Goal: Task Accomplishment & Management: Manage account settings

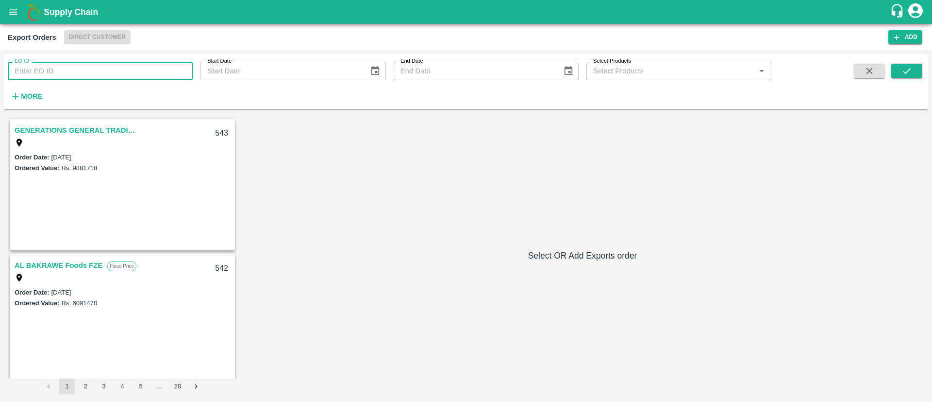
click at [83, 66] on input "EO ID" at bounding box center [100, 71] width 185 height 18
click at [7, 3] on button "open drawer" at bounding box center [13, 12] width 22 height 22
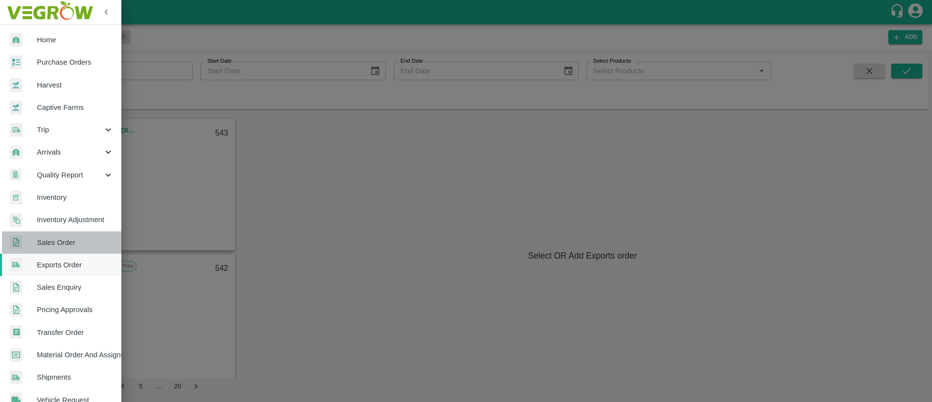
click at [65, 242] on span "Sales Order" at bounding box center [75, 242] width 77 height 11
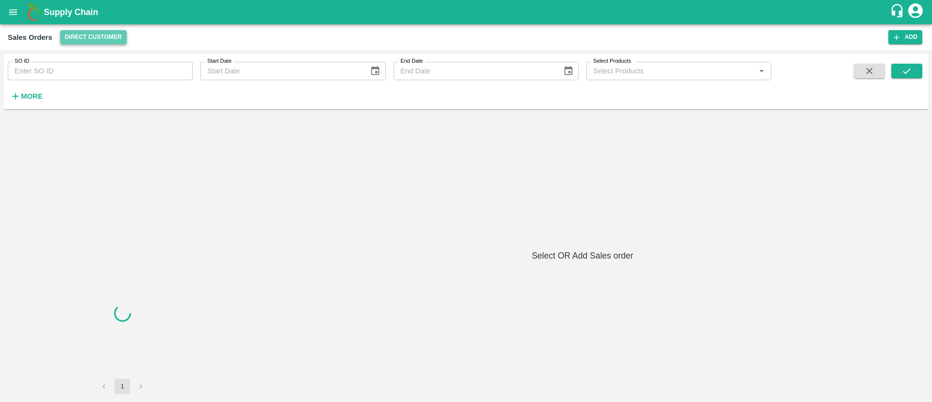
click at [100, 42] on button "Direct Customer" at bounding box center [93, 37] width 67 height 14
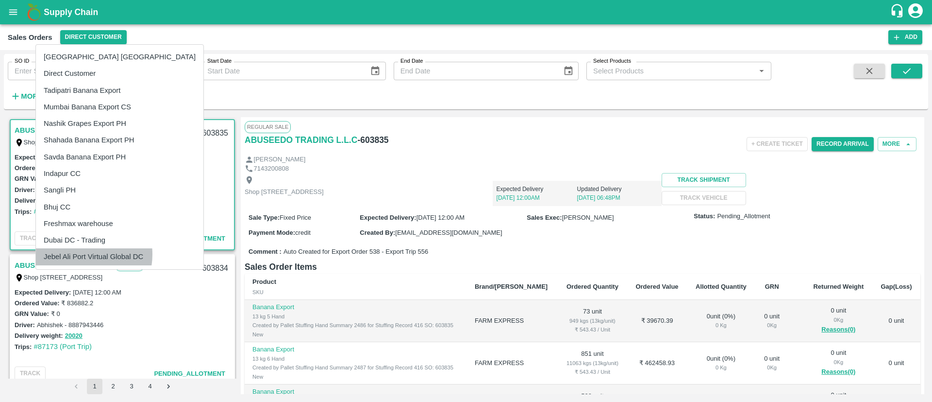
click at [80, 254] on li "Jebel Ali Port Virtual Global DC" at bounding box center [120, 256] width 168 height 17
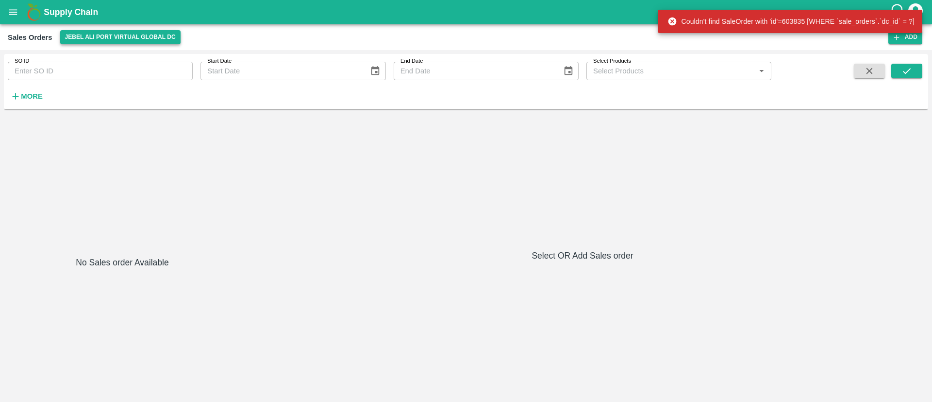
click at [105, 35] on button "Jebel Ali Port Virtual Global DC" at bounding box center [120, 37] width 120 height 14
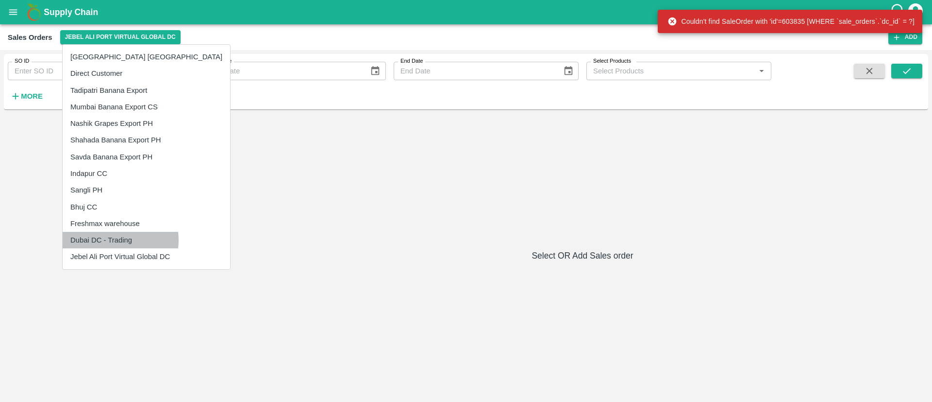
click at [105, 240] on li "Dubai DC - Trading" at bounding box center [147, 240] width 168 height 17
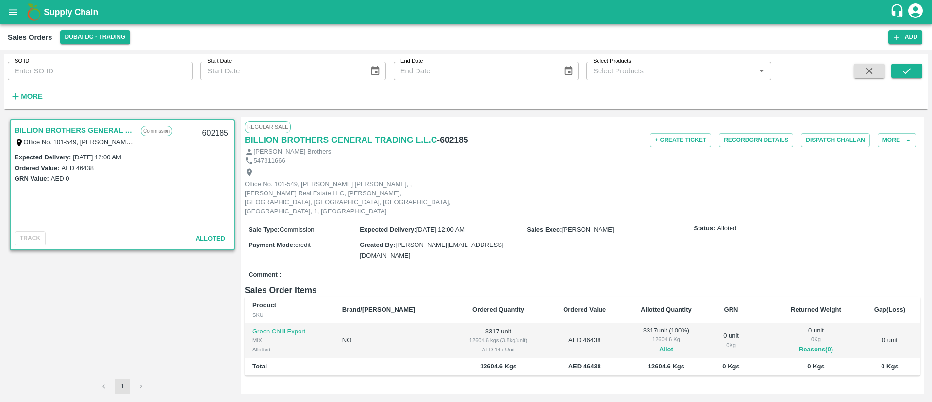
click at [72, 164] on label "AED 46438" at bounding box center [77, 167] width 33 height 7
click at [903, 34] on button "Add" at bounding box center [906, 37] width 34 height 14
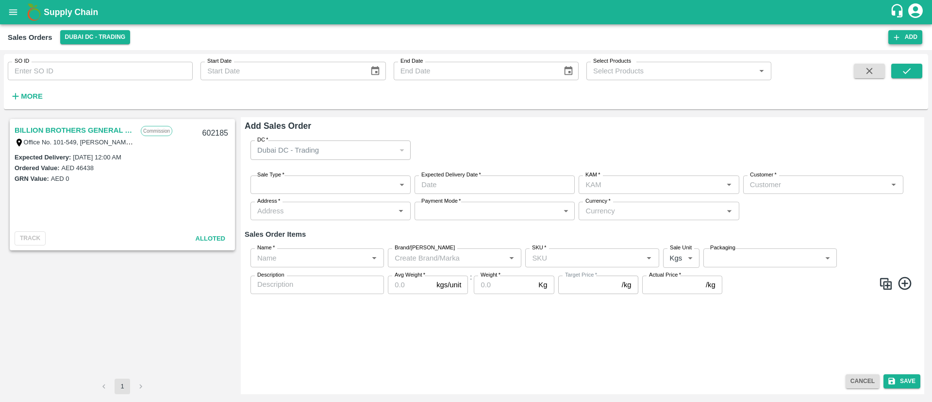
type input "[PERSON_NAME]"
type input "AED - UAE Dirham"
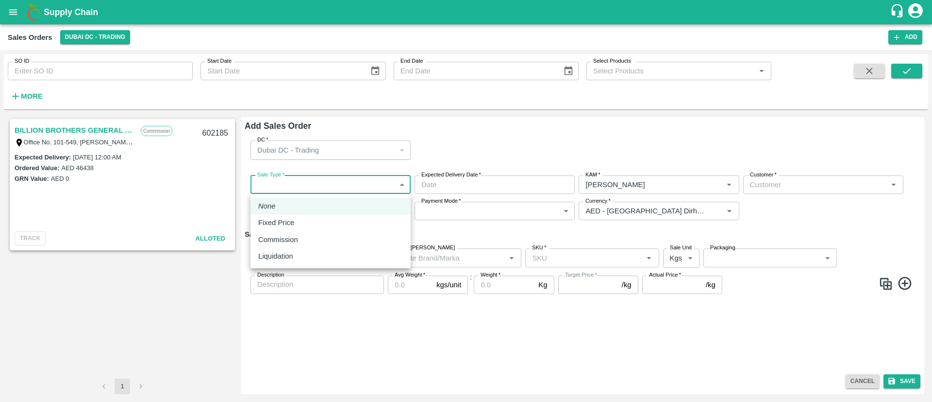
click at [369, 180] on body "Supply Chain Sales Orders Dubai DC - Trading Add SO ID SO ID Start Date Start D…" at bounding box center [466, 201] width 932 height 402
click at [344, 223] on div "Fixed Price" at bounding box center [330, 222] width 145 height 11
type input "1"
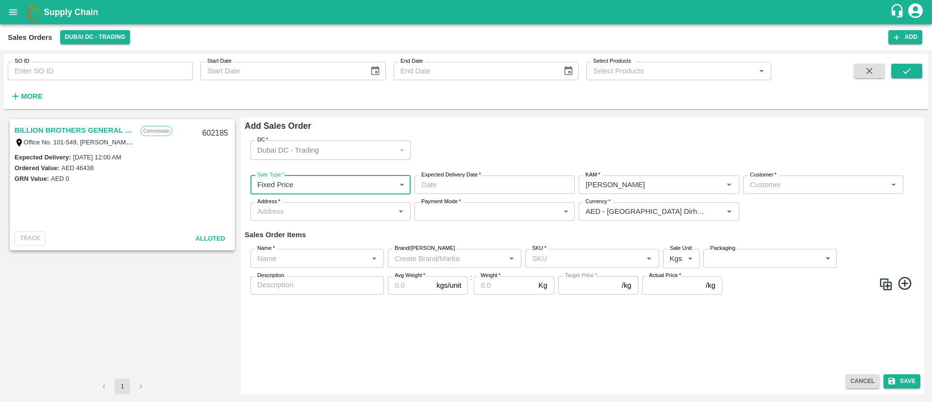
type input "DD/MM/YYYY hh:mm aa"
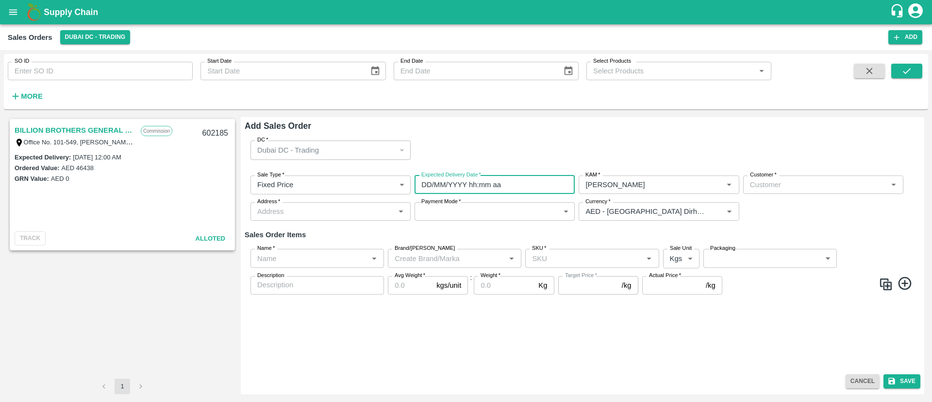
click at [522, 185] on input "DD/MM/YYYY hh:mm aa" at bounding box center [491, 184] width 153 height 18
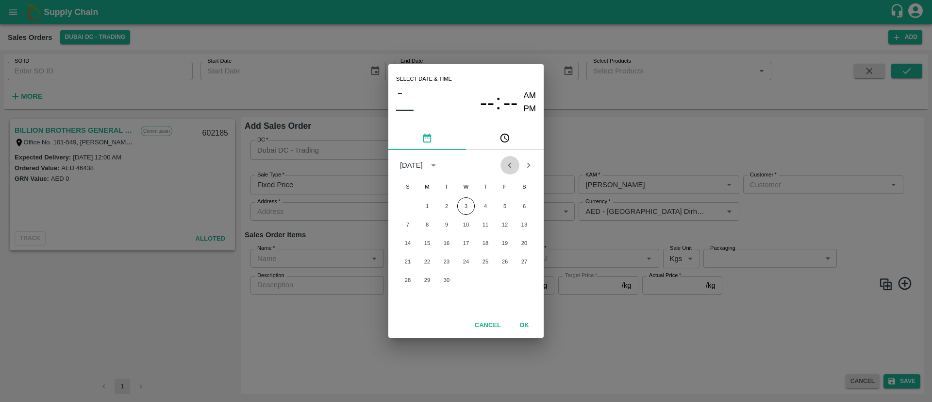
click at [510, 166] on icon "Previous month" at bounding box center [509, 164] width 3 height 5
click at [448, 247] on button "12" at bounding box center [446, 242] width 17 height 17
type input "12/08/2025 12:00 AM"
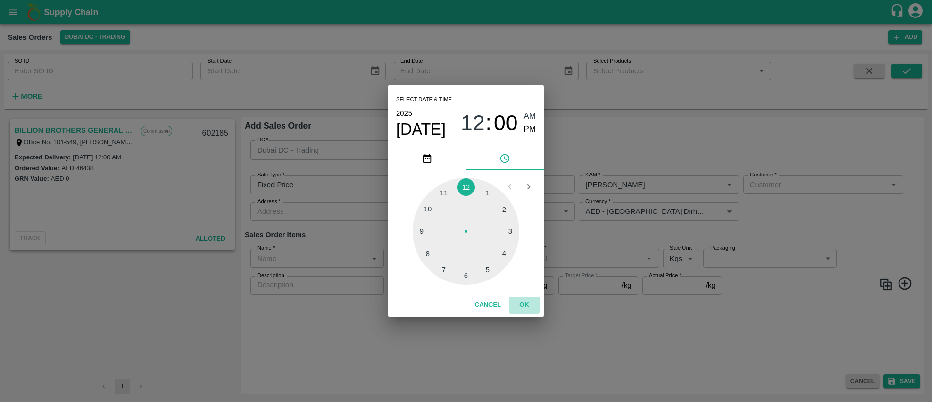
click at [530, 305] on button "OK" at bounding box center [524, 304] width 31 height 17
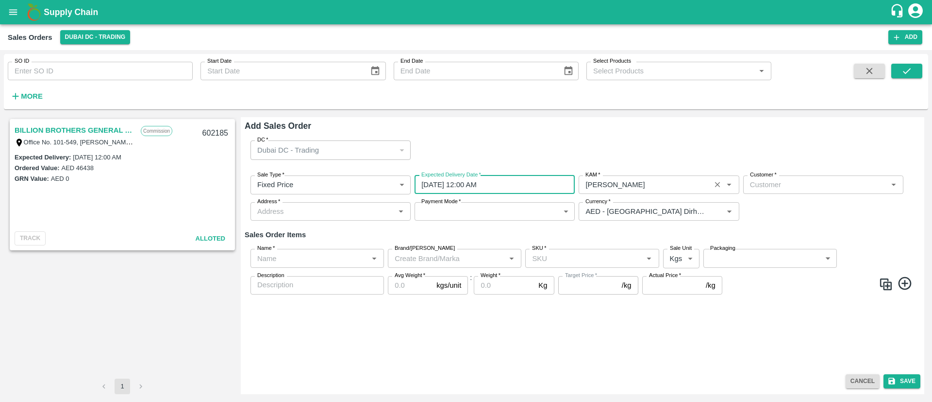
click at [718, 186] on icon "Clear" at bounding box center [717, 184] width 9 height 9
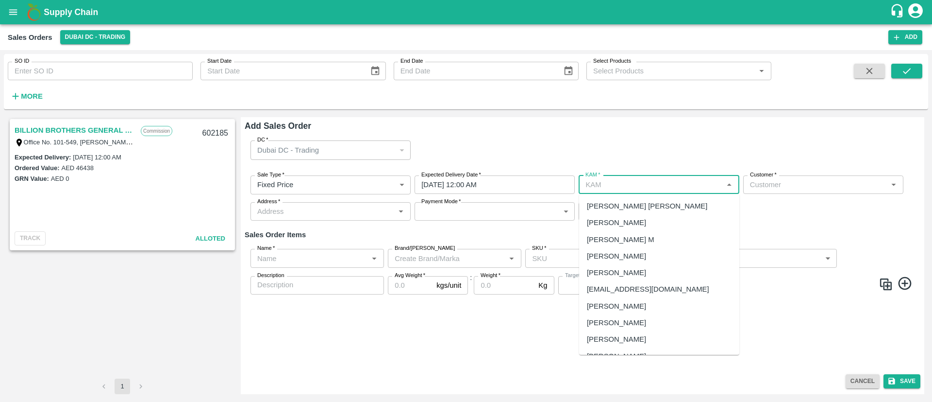
click at [658, 187] on input "KAM   *" at bounding box center [651, 184] width 138 height 13
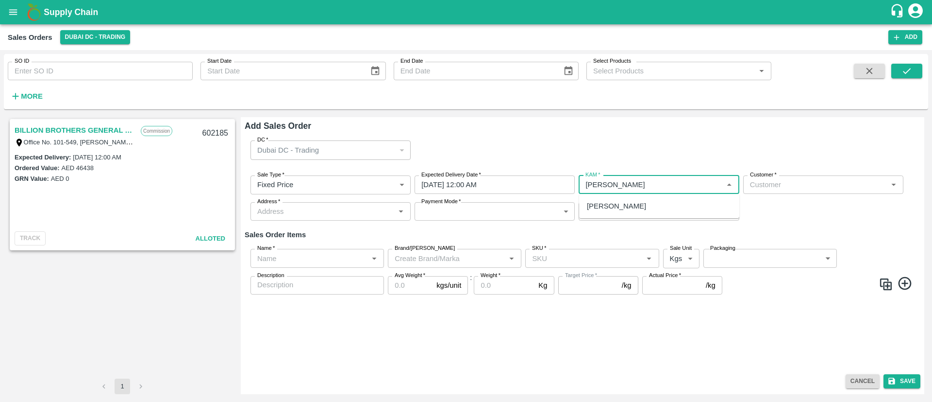
click at [645, 208] on div "Hunnar Ramwani" at bounding box center [659, 206] width 160 height 17
type input "Hunnar Ramwani"
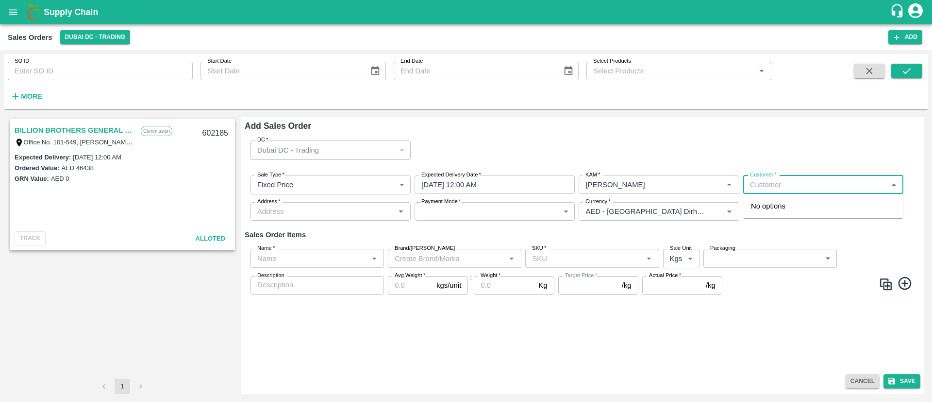
click at [800, 185] on input "Customer   *" at bounding box center [815, 184] width 138 height 13
type input "D"
click at [781, 206] on p "D M F TRADING LLC" at bounding box center [785, 206] width 69 height 11
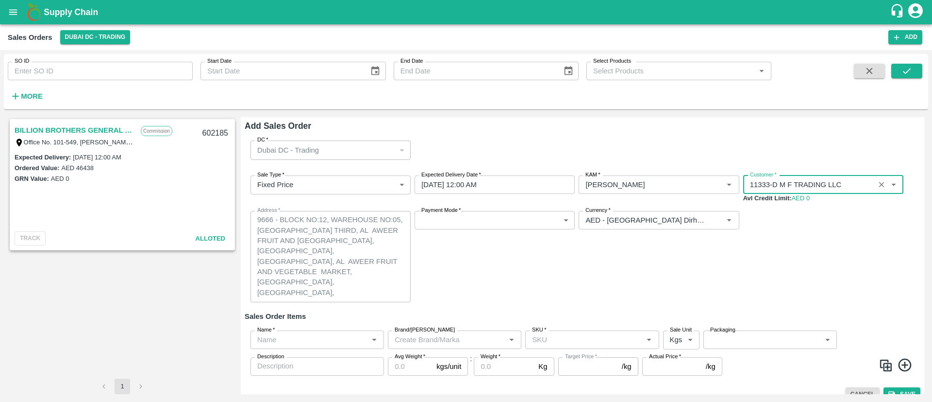
type input "11333-D M F TRADING LLC"
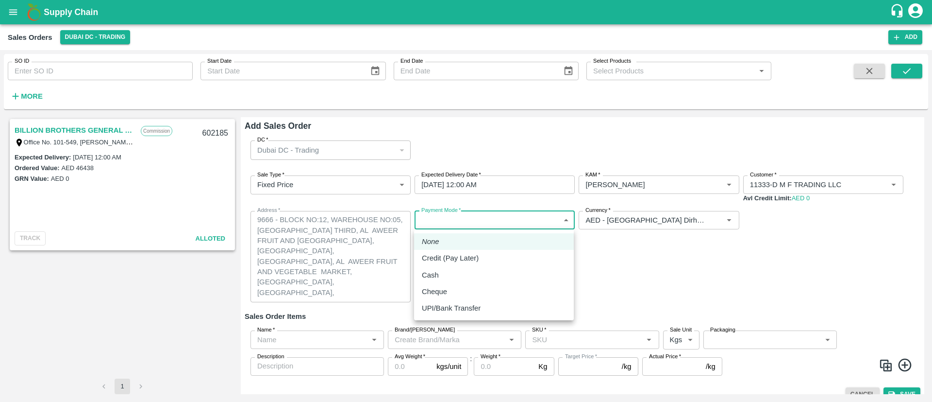
click at [428, 225] on body "Supply Chain Sales Orders Dubai DC - Trading Add SO ID SO ID Start Date Start D…" at bounding box center [466, 201] width 932 height 402
click at [469, 247] on li "None" at bounding box center [494, 241] width 160 height 17
click at [463, 223] on body "Supply Chain Sales Orders Dubai DC - Trading Add SO ID SO ID Start Date Start D…" at bounding box center [466, 201] width 932 height 402
click at [483, 259] on div "Credit (Pay Later)" at bounding box center [453, 258] width 62 height 11
type input "credit"
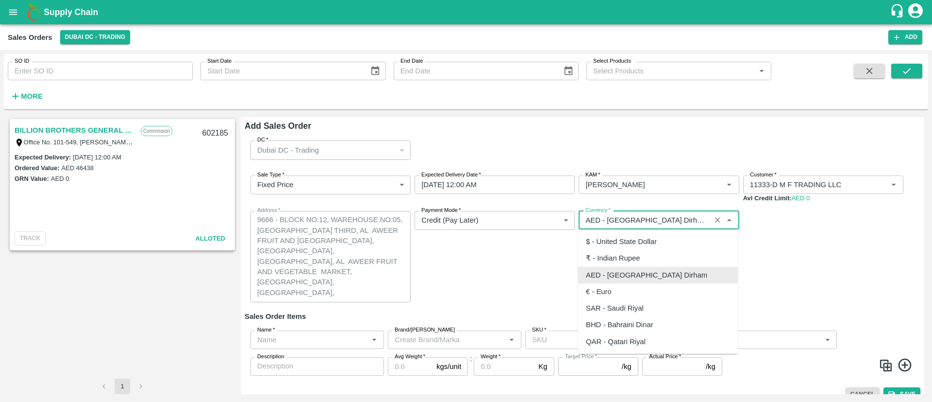
click at [669, 221] on input "Currency   *" at bounding box center [645, 220] width 126 height 13
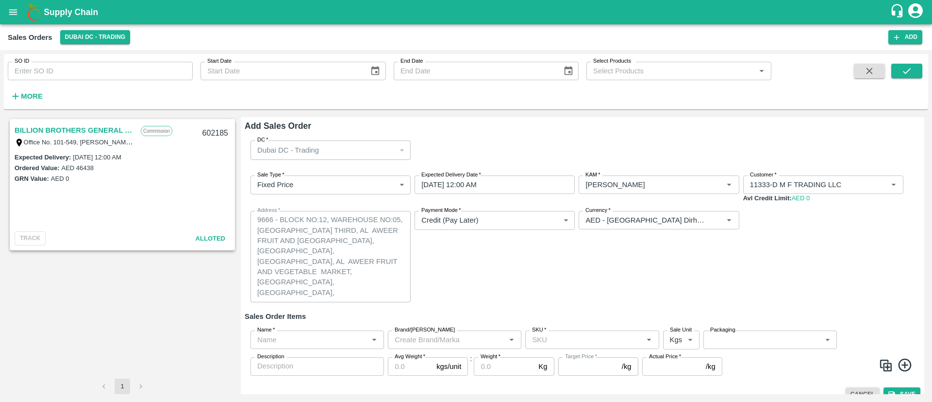
click at [764, 239] on div "Sale Type   * Fixed Price 1 Sale Type Expected Delivery Date   * 12/08/2025 12:…" at bounding box center [583, 239] width 676 height 142
drag, startPoint x: 133, startPoint y: 183, endPoint x: 82, endPoint y: 177, distance: 51.3
click at [82, 177] on div "GRN Value: AED 0" at bounding box center [123, 178] width 216 height 11
drag, startPoint x: 62, startPoint y: 130, endPoint x: 520, endPoint y: 282, distance: 482.1
click at [520, 282] on div "Payment Mode   * Credit (Pay Later) credit Payment Mode" at bounding box center [495, 256] width 160 height 91
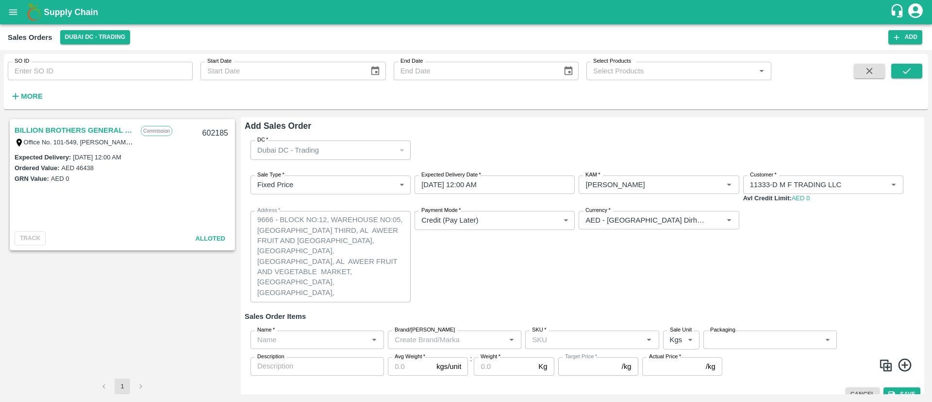
click at [714, 180] on icon "Clear" at bounding box center [717, 184] width 9 height 9
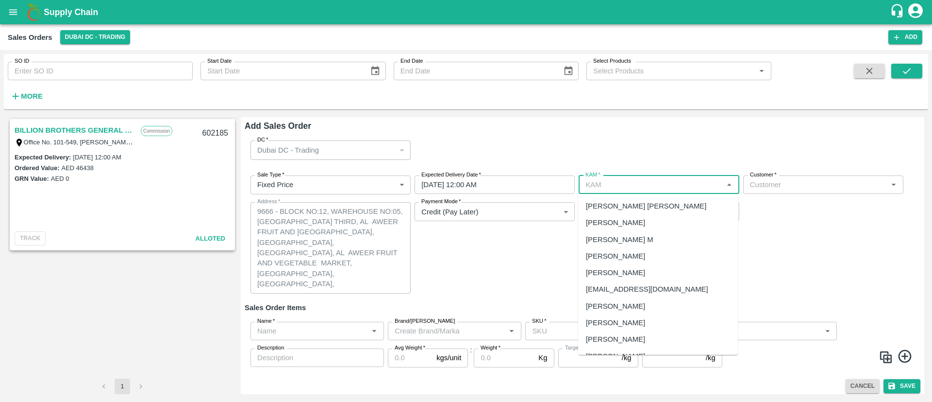
click at [691, 187] on input "KAM   *" at bounding box center [651, 184] width 138 height 13
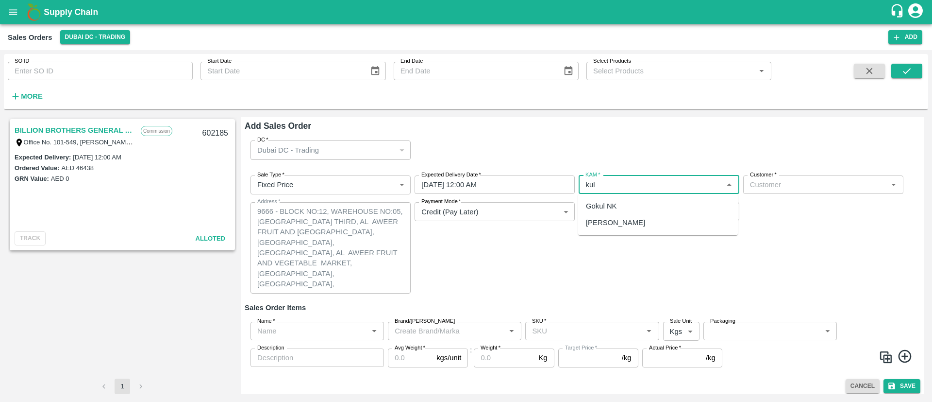
click at [624, 223] on div "Kuldeep Kumar Dwivedi" at bounding box center [615, 222] width 59 height 11
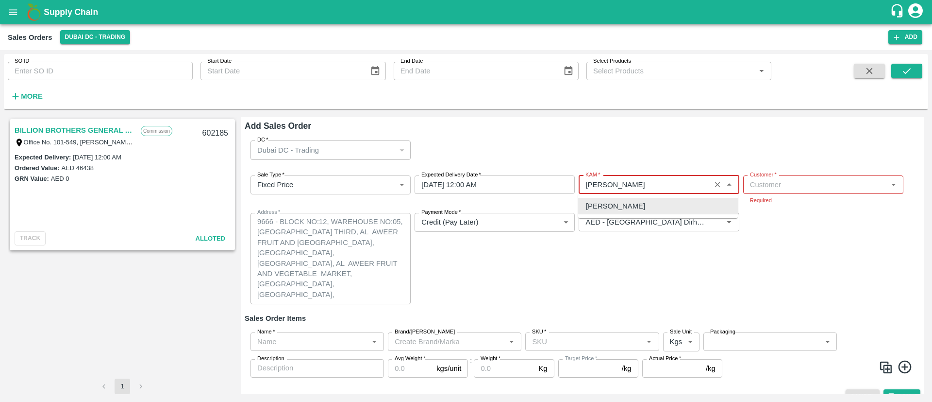
type input "Kuldeep Kumar Dwivedi"
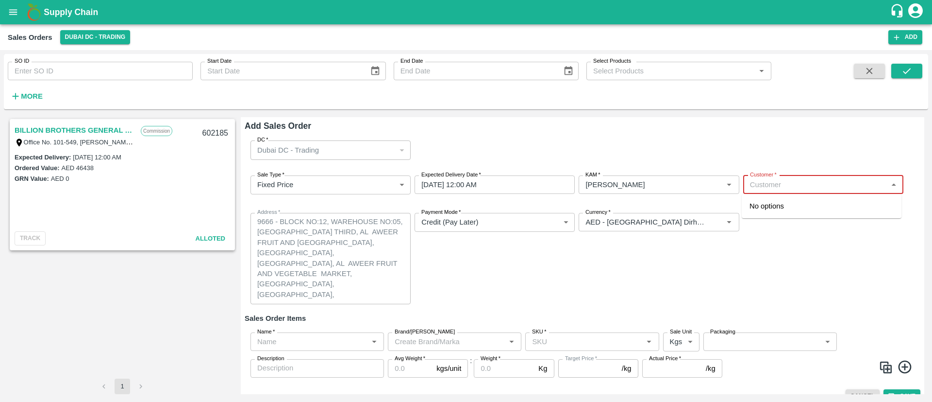
click at [780, 182] on input "Customer   *" at bounding box center [815, 184] width 138 height 13
click at [779, 202] on p "D M F TRADING LLC" at bounding box center [784, 206] width 69 height 11
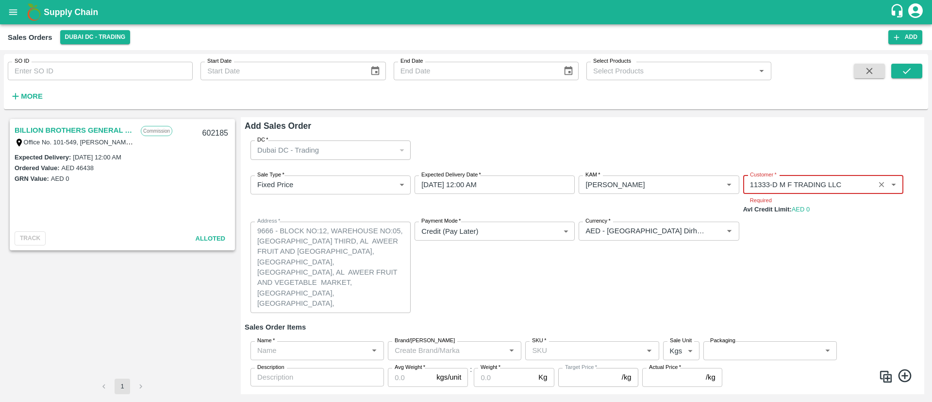
type input "11333-D M F TRADING LLC"
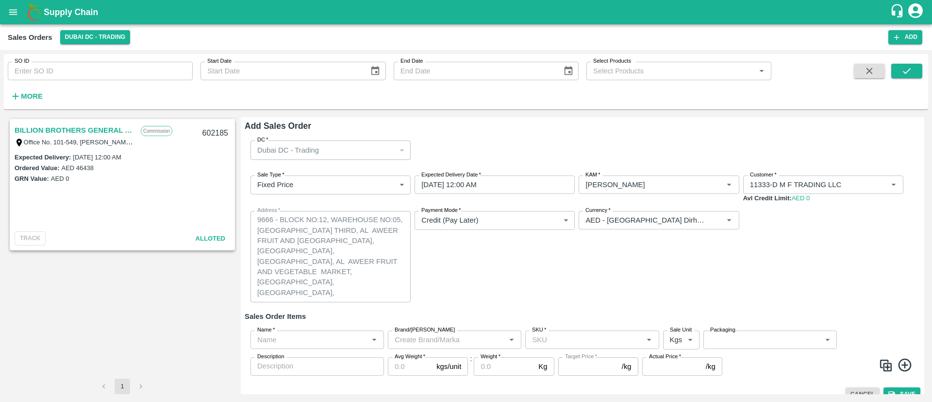
click at [530, 289] on div "Payment Mode   * Credit (Pay Later) credit Payment Mode" at bounding box center [495, 256] width 160 height 91
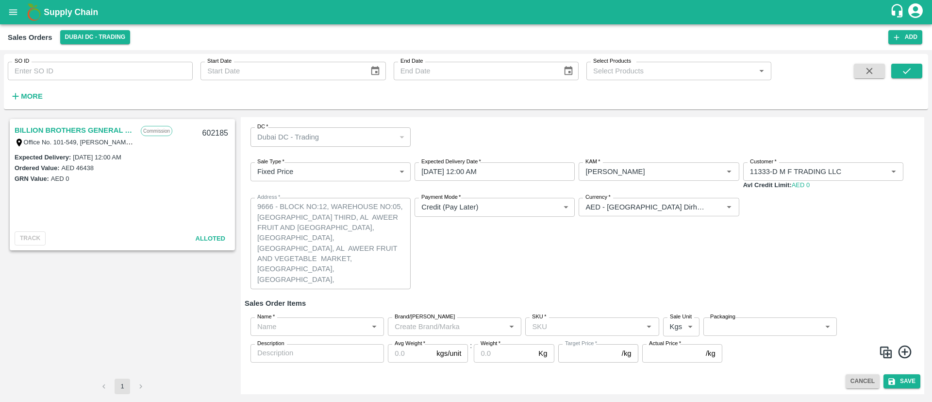
click at [309, 333] on div "Name   *" at bounding box center [318, 326] width 134 height 18
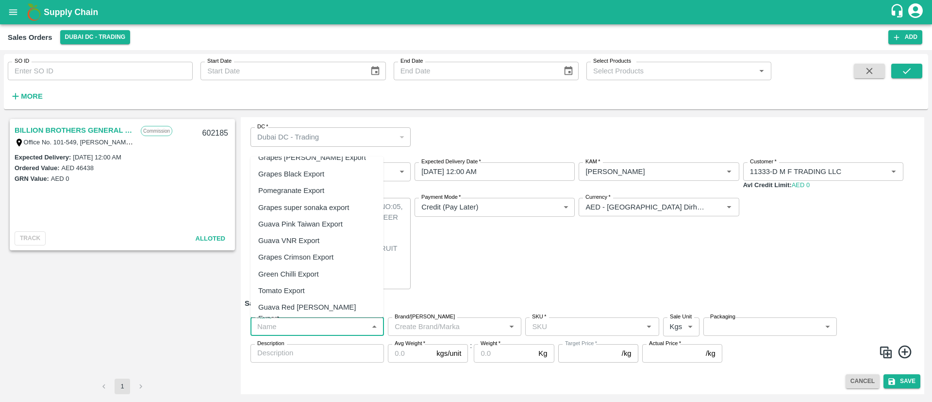
scroll to position [45, 0]
click at [306, 272] on div "Green Chilli Export" at bounding box center [288, 273] width 61 height 11
type input "Green Chilli Export"
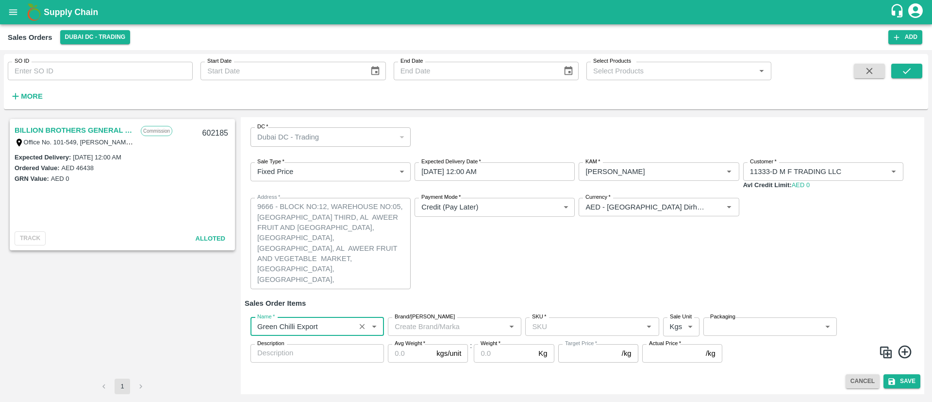
click at [423, 324] on input "Brand/Marka" at bounding box center [447, 326] width 112 height 13
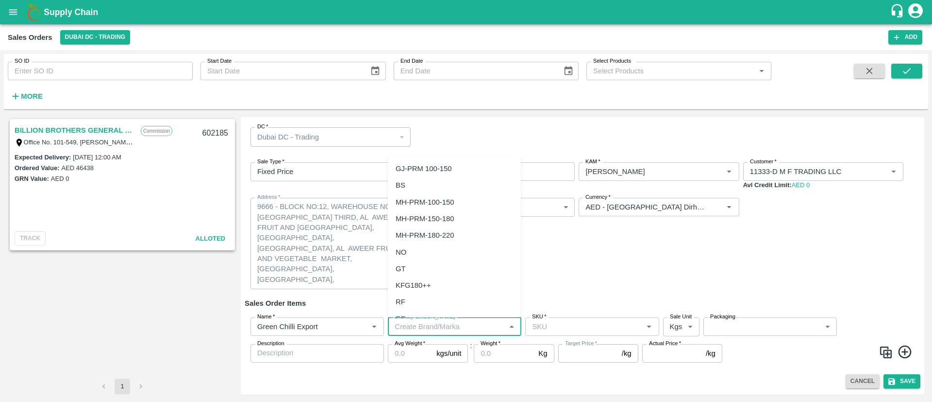
click at [442, 248] on div "NO" at bounding box center [454, 252] width 133 height 17
type input "NO"
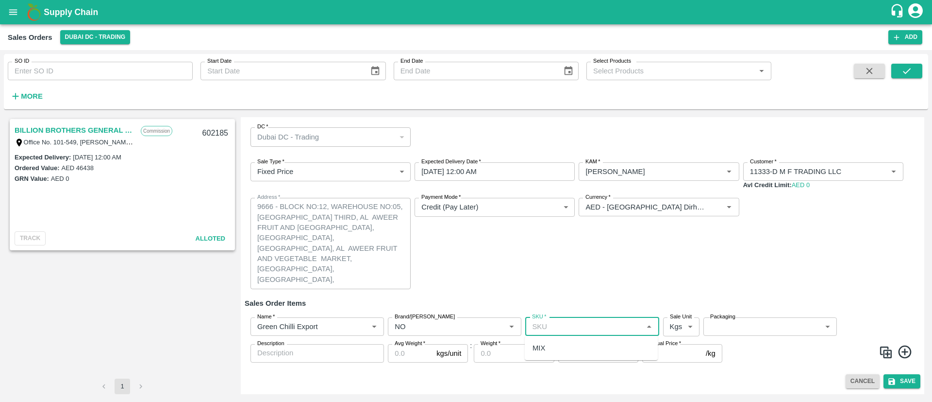
click at [565, 321] on input "SKU   *" at bounding box center [584, 326] width 112 height 13
click at [561, 342] on div "MIX" at bounding box center [591, 347] width 133 height 17
type input "MIX"
type input "NA"
click at [682, 325] on body "Supply Chain Sales Orders Dubai DC - Trading Add SO ID SO ID Start Date Start D…" at bounding box center [466, 201] width 932 height 402
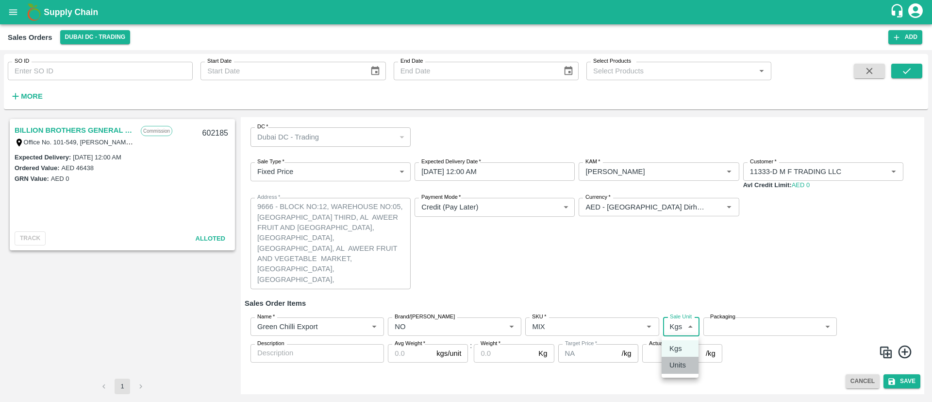
click at [681, 367] on p "Units" at bounding box center [678, 364] width 17 height 11
type input "2"
click at [745, 323] on body "Supply Chain Sales Orders Dubai DC - Trading Add SO ID SO ID Start Date Start D…" at bounding box center [466, 201] width 932 height 402
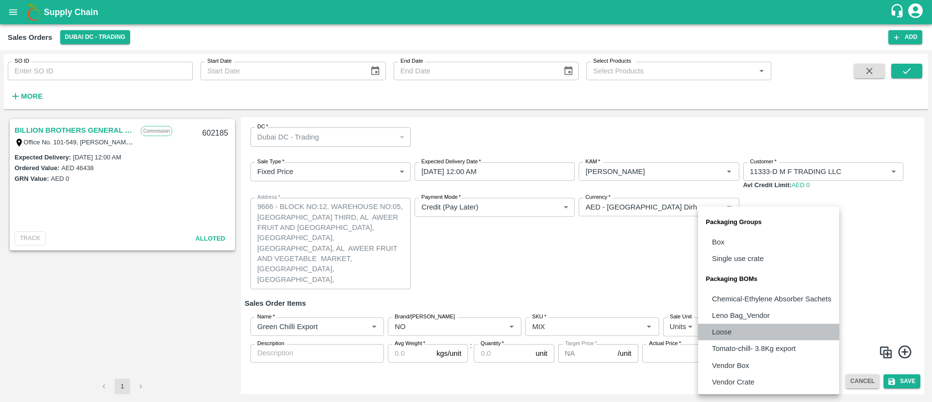
click at [724, 328] on p "Loose" at bounding box center [721, 331] width 19 height 11
type input "BOM/258"
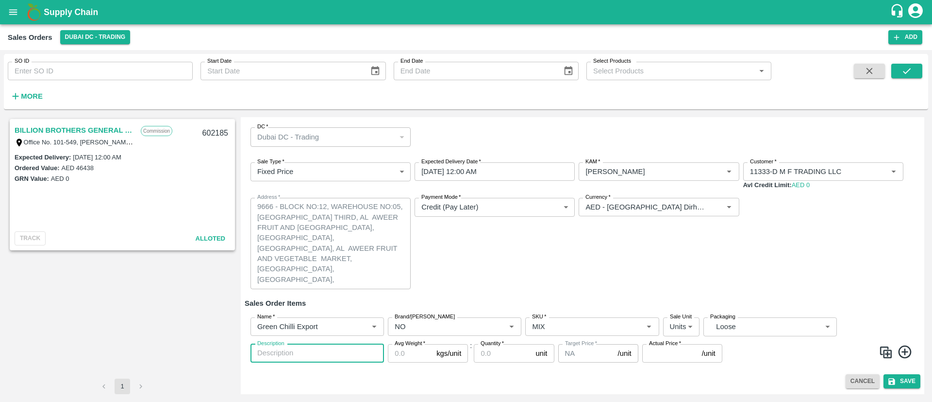
click at [321, 348] on textarea "Description" at bounding box center [317, 353] width 120 height 10
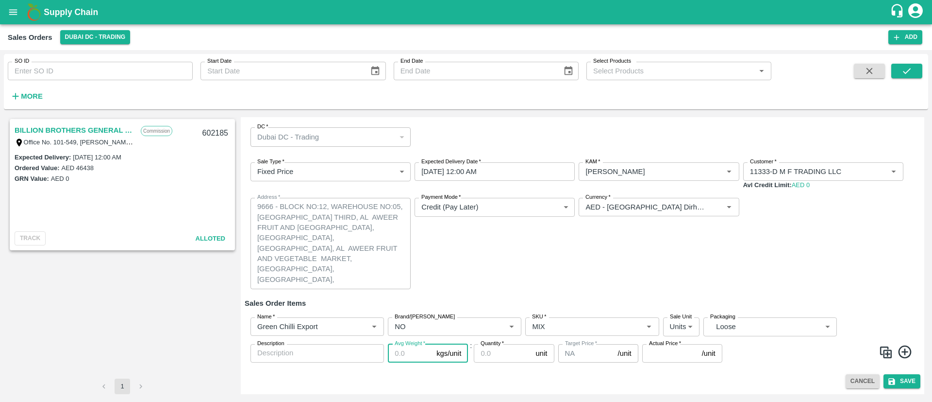
click at [404, 358] on input "Avg Weight   *" at bounding box center [410, 353] width 45 height 18
type input "3.8"
click at [482, 346] on label "Quantity   *" at bounding box center [492, 343] width 23 height 8
click at [482, 346] on input "Quantity   *" at bounding box center [503, 353] width 58 height 18
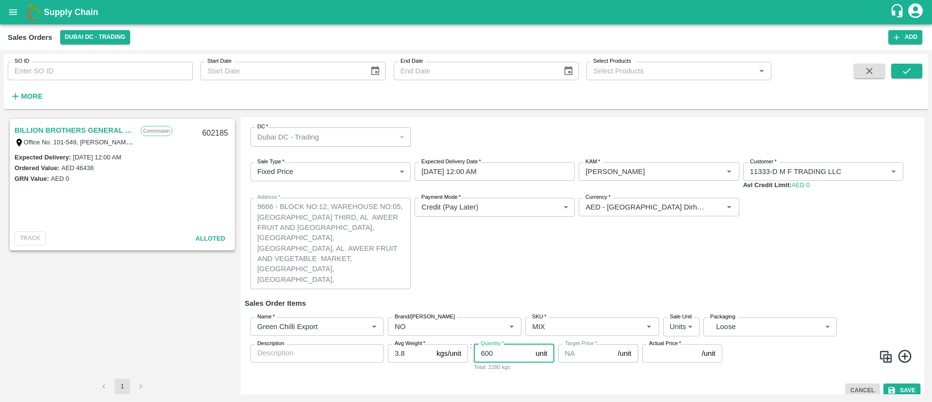
type input "600"
click at [657, 352] on input "Actual Price   *" at bounding box center [671, 353] width 56 height 18
type input "12"
click at [741, 358] on span at bounding box center [821, 357] width 192 height 19
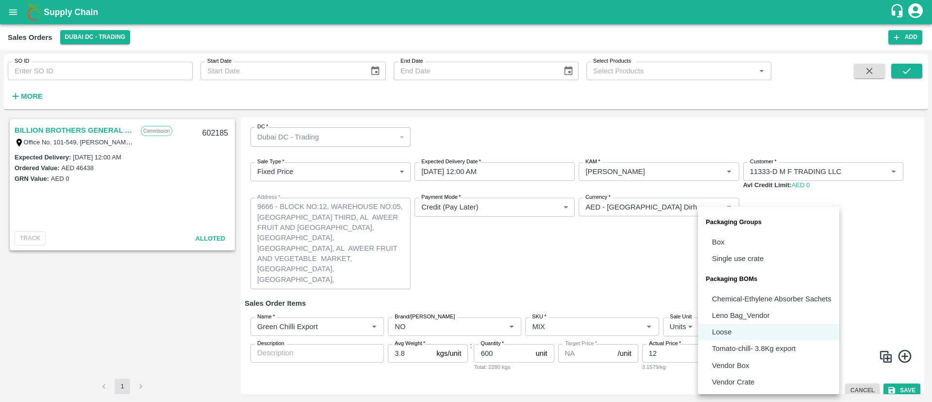
click at [756, 323] on body "Supply Chain Sales Orders Dubai DC - Trading Add SO ID SO ID Start Date Start D…" at bounding box center [466, 201] width 932 height 402
click at [738, 366] on p "Vendor Box" at bounding box center [730, 365] width 37 height 11
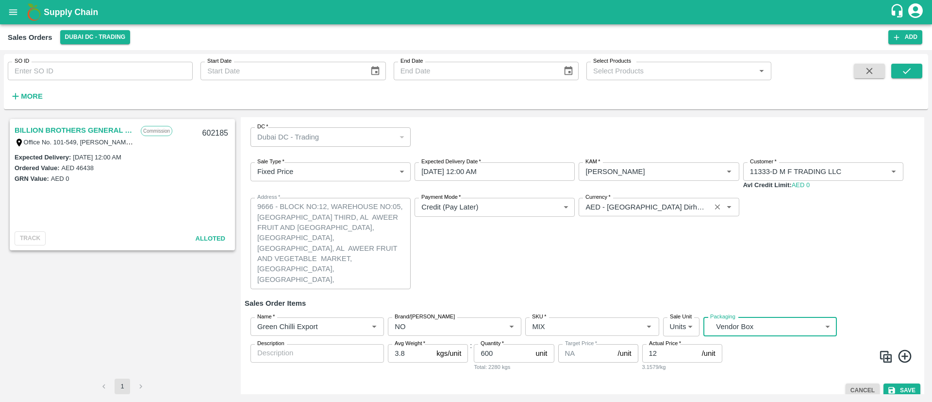
click at [714, 288] on div "Currency   * Currency   *" at bounding box center [659, 243] width 160 height 91
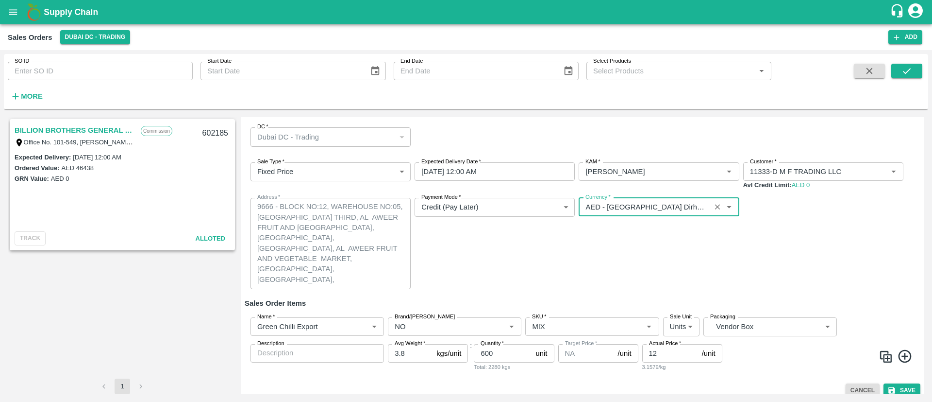
click at [706, 260] on div "Currency   * Currency   *" at bounding box center [659, 243] width 160 height 91
click at [754, 236] on div "Sale Type   * Fixed Price 1 Sale Type Expected Delivery Date   * 12/08/2025 12:…" at bounding box center [583, 225] width 676 height 142
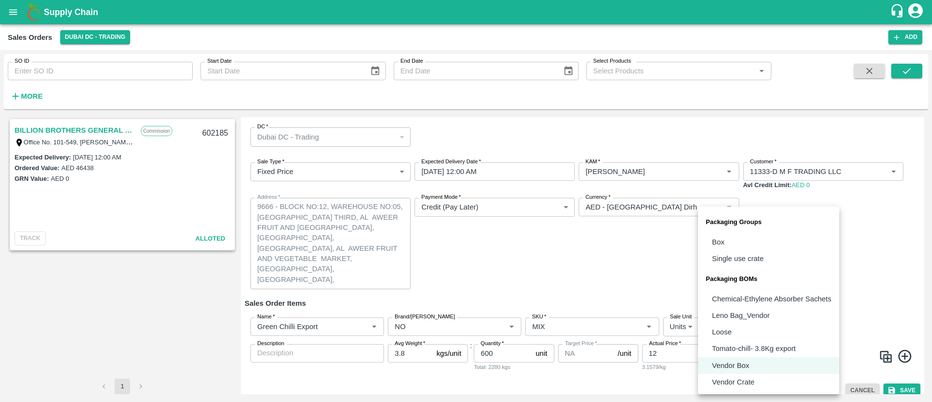
click at [774, 331] on body "Supply Chain Sales Orders Dubai DC - Trading Add SO ID SO ID Start Date Start D…" at bounding box center [466, 201] width 932 height 402
click at [753, 334] on li "Loose" at bounding box center [768, 331] width 141 height 17
type input "BOM/258"
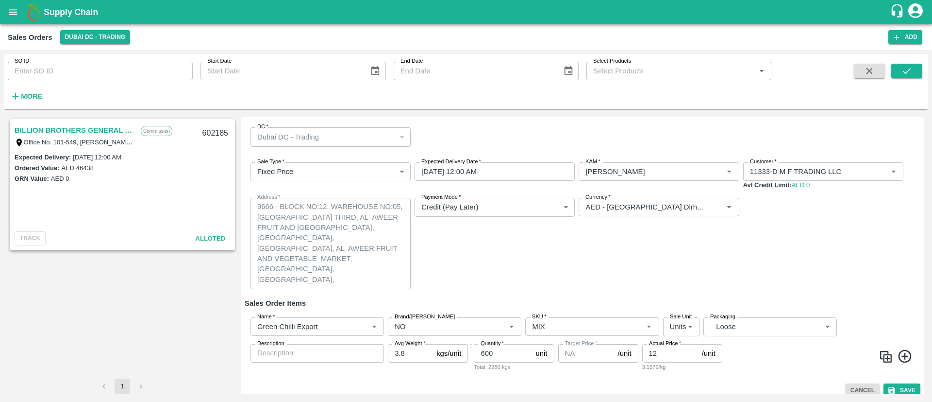
click at [822, 270] on div "Sale Type   * Fixed Price 1 Sale Type Expected Delivery Date   * 12/08/2025 12:…" at bounding box center [583, 225] width 676 height 142
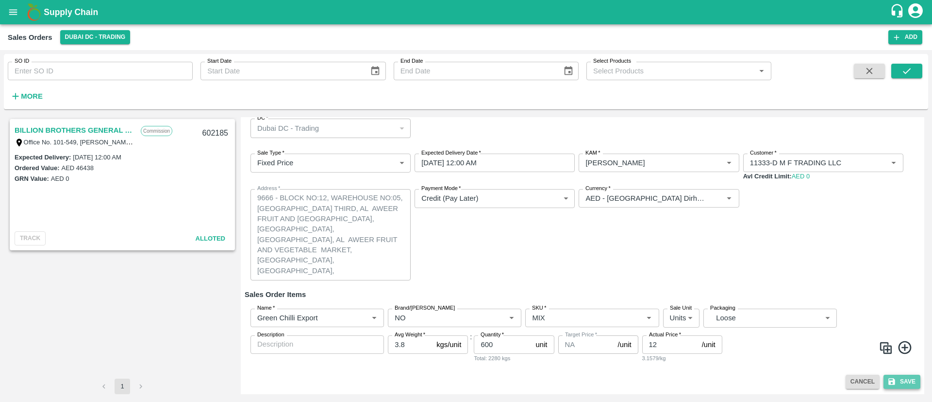
click at [891, 379] on icon "submit" at bounding box center [892, 381] width 9 height 9
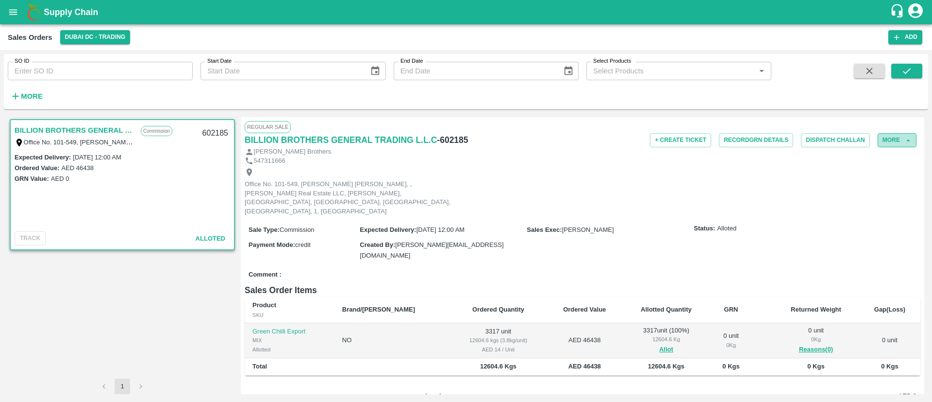
click at [893, 146] on button "More" at bounding box center [897, 140] width 39 height 14
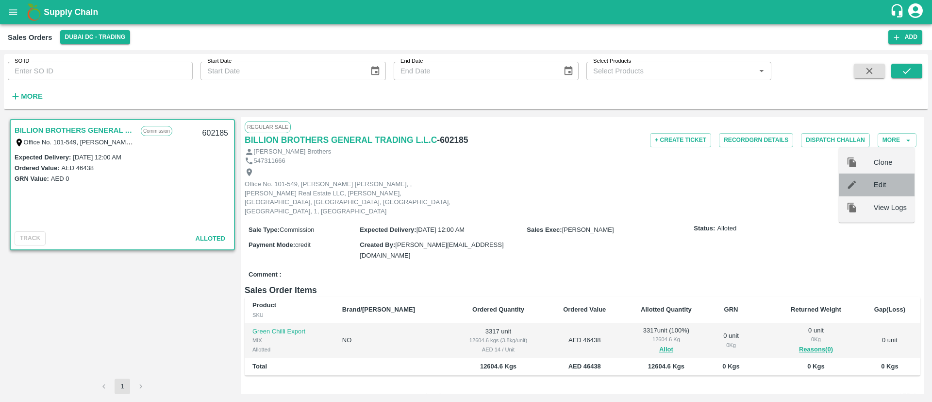
click at [887, 178] on div "Edit" at bounding box center [877, 184] width 76 height 22
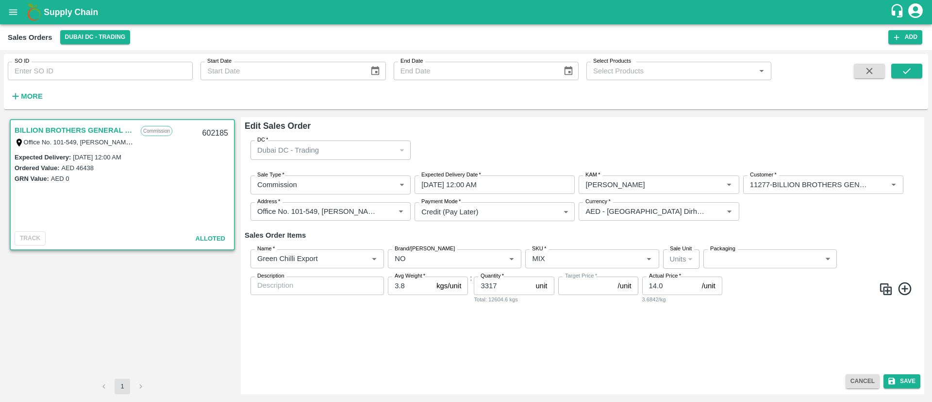
type input "NA"
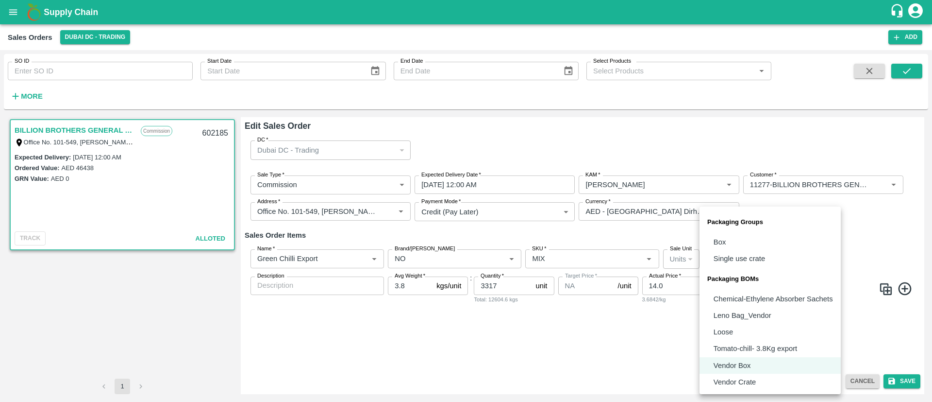
click at [807, 255] on body "Supply Chain Sales Orders Dubai DC - Trading Add SO ID SO ID Start Date Start D…" at bounding box center [466, 201] width 932 height 402
click at [731, 332] on p "Loose" at bounding box center [723, 331] width 19 height 11
type input "BOM/258"
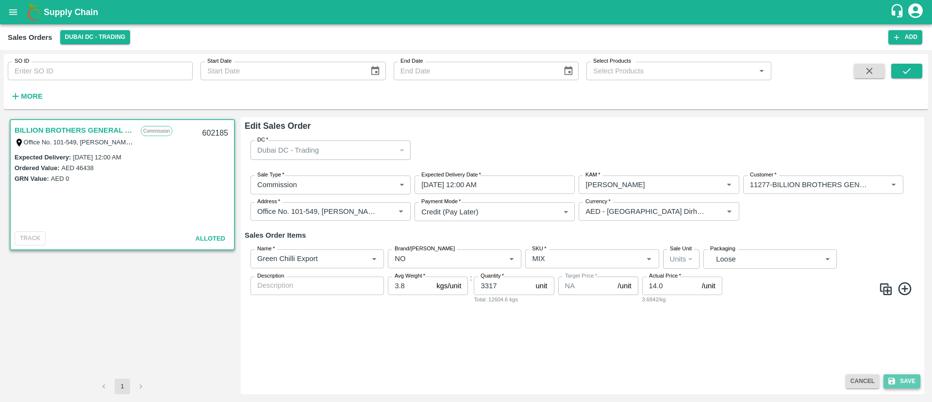
click at [909, 377] on button "Save" at bounding box center [902, 381] width 37 height 14
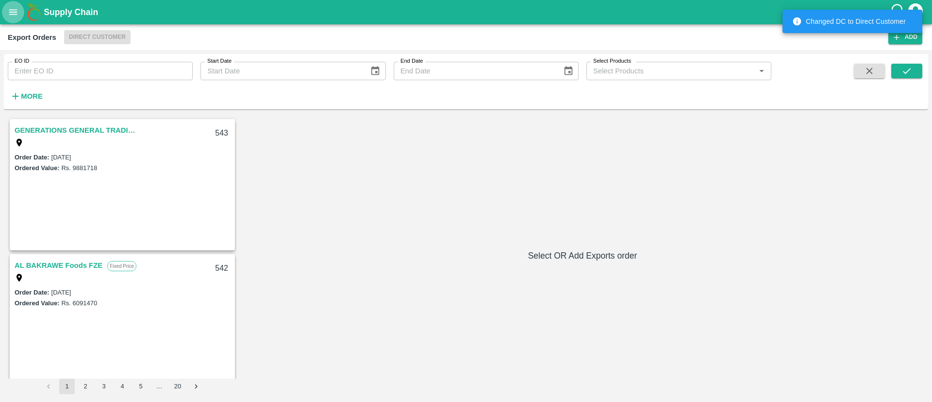
click at [6, 12] on button "open drawer" at bounding box center [13, 12] width 22 height 22
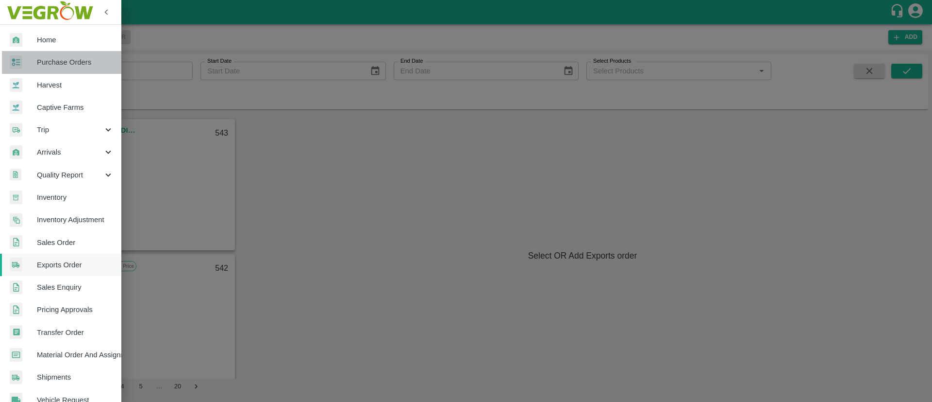
click at [64, 55] on link "Purchase Orders" at bounding box center [60, 62] width 121 height 22
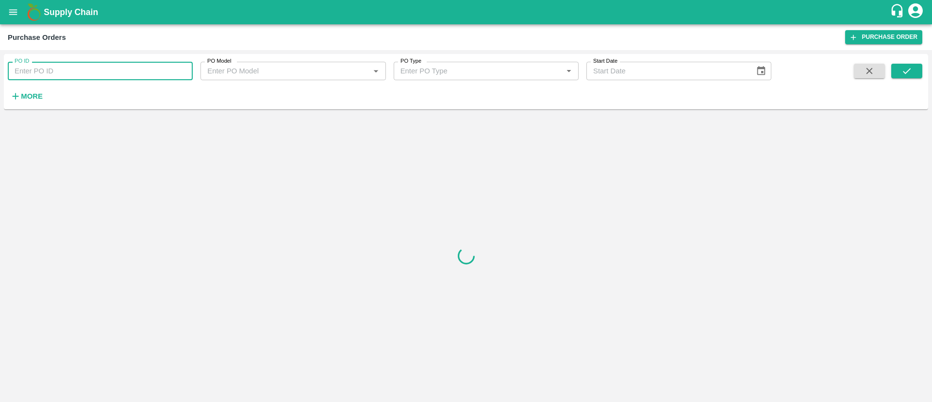
click at [59, 65] on input "PO ID" at bounding box center [100, 71] width 185 height 18
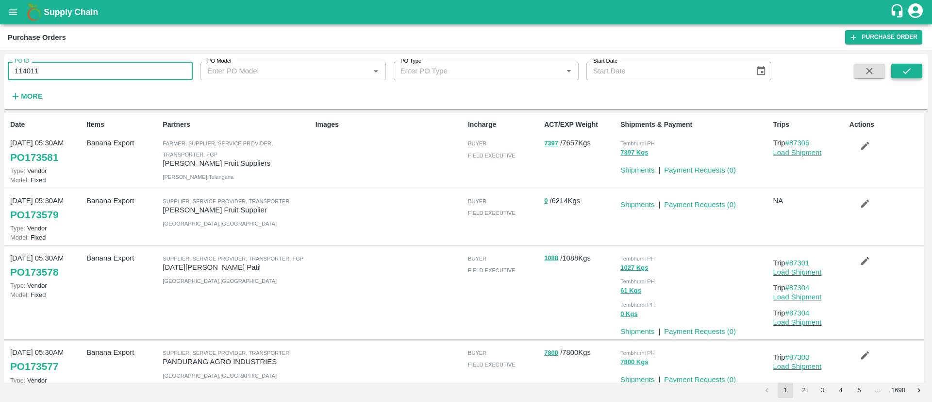
type input "114011"
click at [902, 69] on icon "submit" at bounding box center [907, 71] width 11 height 11
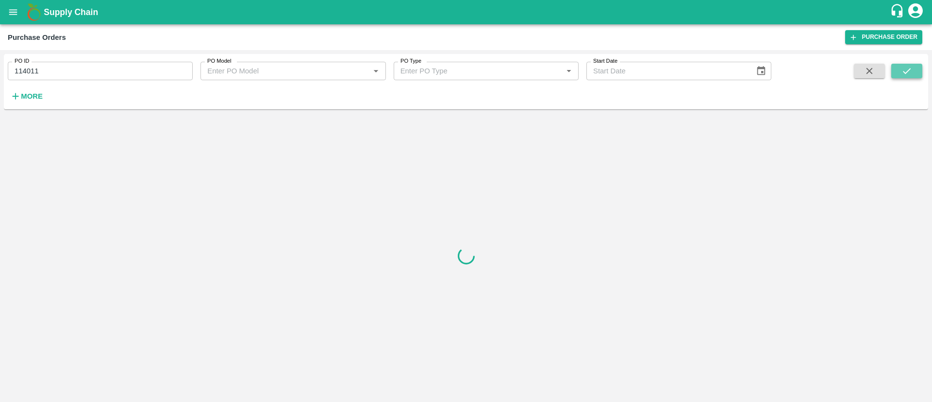
click at [902, 69] on icon "submit" at bounding box center [907, 71] width 11 height 11
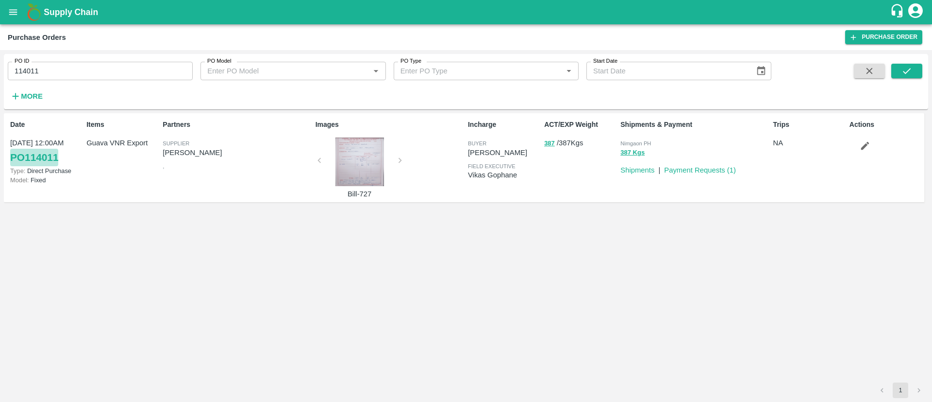
click at [44, 156] on link "PO 114011" at bounding box center [34, 157] width 48 height 17
click at [372, 165] on div at bounding box center [359, 161] width 73 height 49
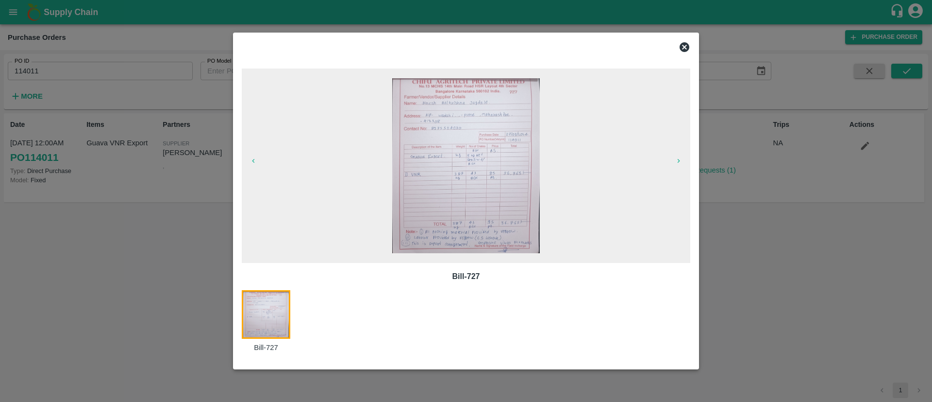
click at [688, 45] on icon at bounding box center [685, 47] width 10 height 10
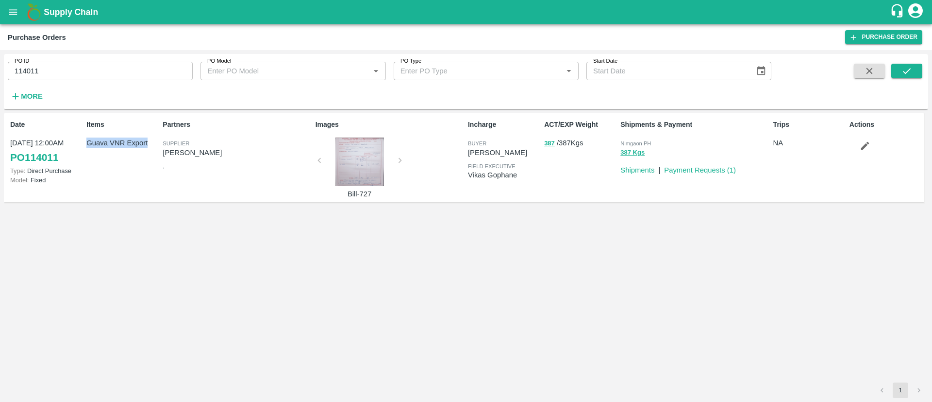
drag, startPoint x: 87, startPoint y: 142, endPoint x: 149, endPoint y: 139, distance: 62.2
click at [149, 139] on p "Guava VNR Export" at bounding box center [122, 142] width 72 height 11
copy p "Guava VNR Export"
click at [302, 169] on div "Partners Supplier Dinesh jagdale ," at bounding box center [235, 158] width 152 height 84
click at [42, 158] on link "PO 114011" at bounding box center [34, 157] width 48 height 17
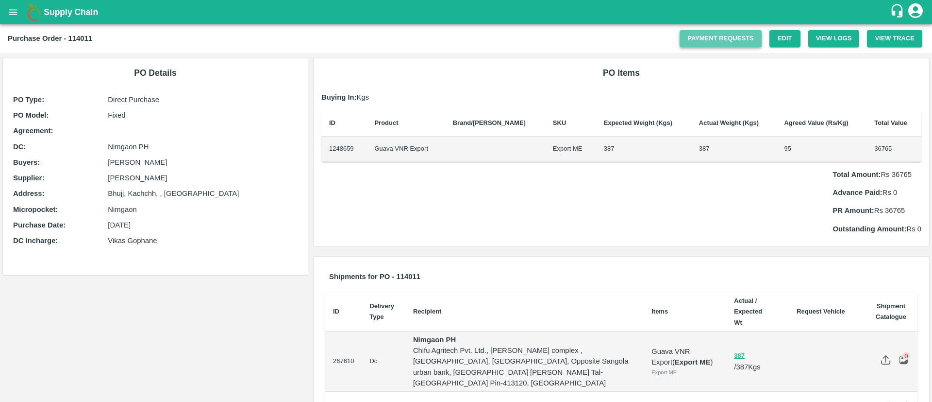
click at [744, 34] on link "Payment Requests" at bounding box center [721, 38] width 82 height 17
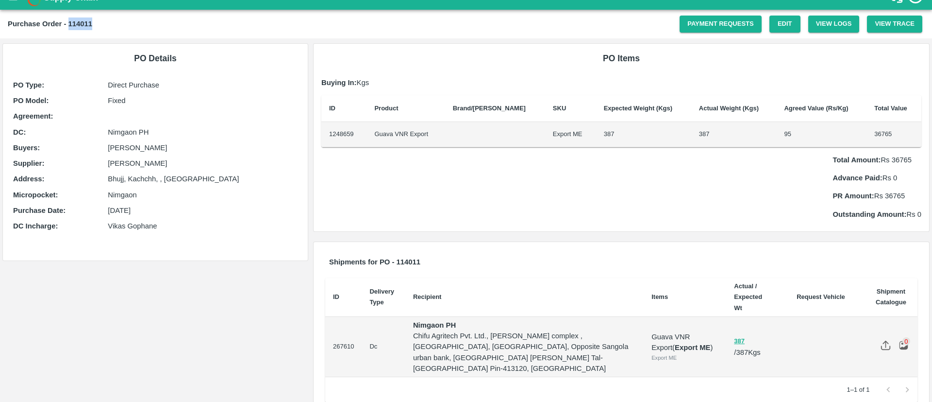
drag, startPoint x: 68, startPoint y: 23, endPoint x: 97, endPoint y: 23, distance: 28.7
click at [97, 23] on div "Purchase Order - 114011" at bounding box center [344, 23] width 672 height 13
copy b "114011"
